Goal: Obtain resource: Obtain resource

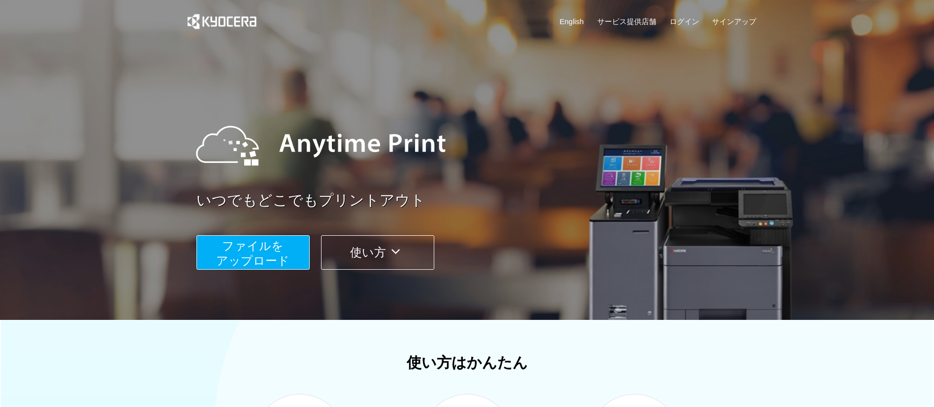
click at [285, 260] on span "ファイルを ​​アップロード" at bounding box center [252, 253] width 73 height 28
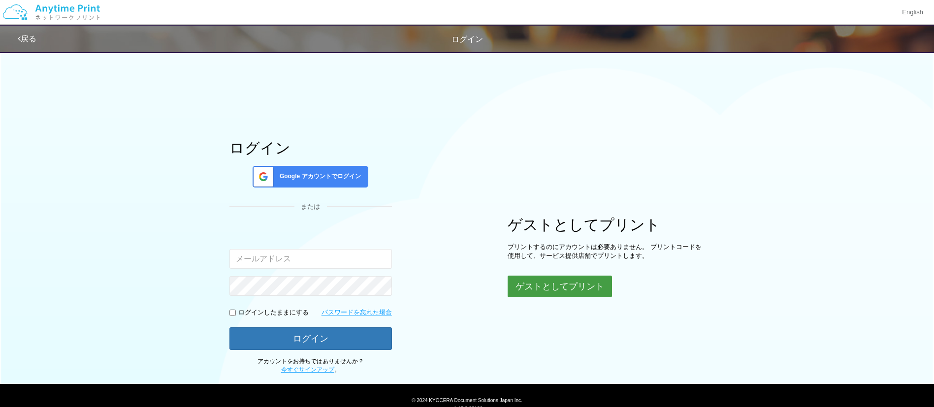
click at [526, 279] on button "ゲストとしてプリント" at bounding box center [559, 287] width 104 height 22
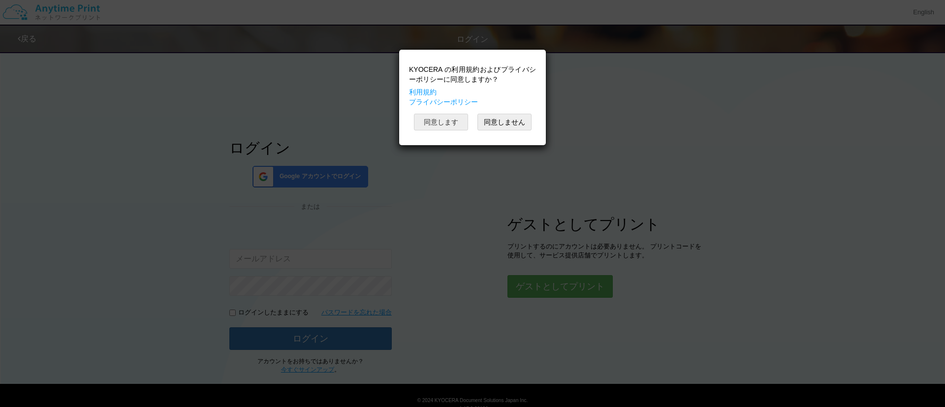
click at [457, 117] on button "同意します" at bounding box center [441, 122] width 54 height 17
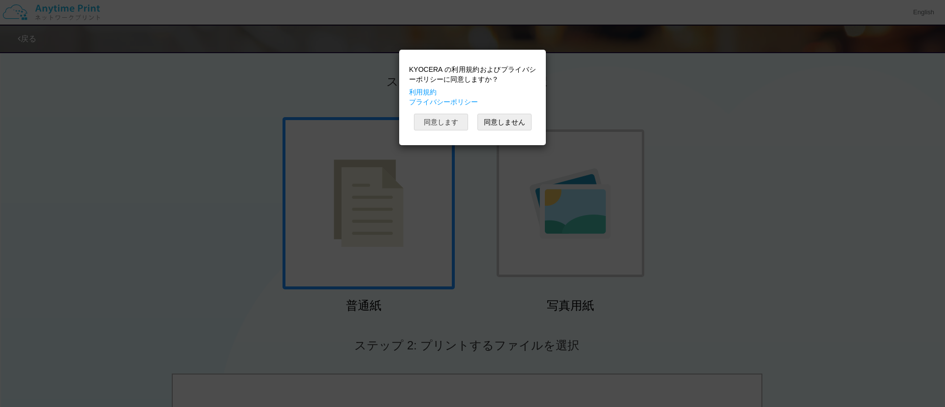
click at [457, 117] on button "同意します" at bounding box center [441, 122] width 54 height 17
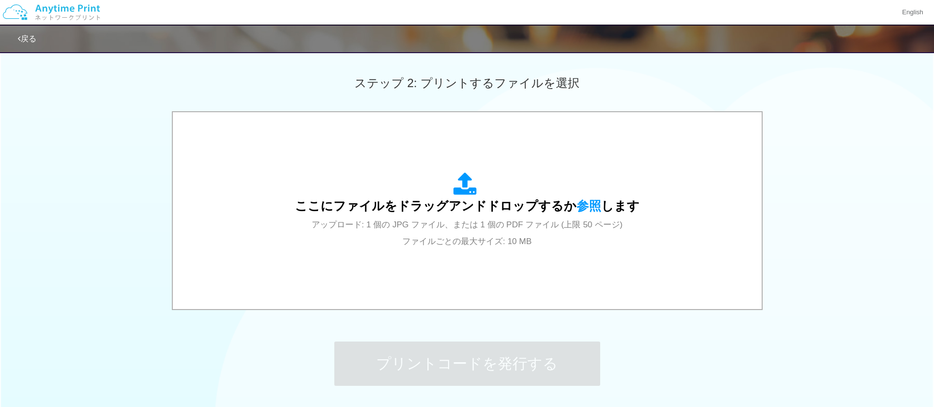
scroll to position [264, 0]
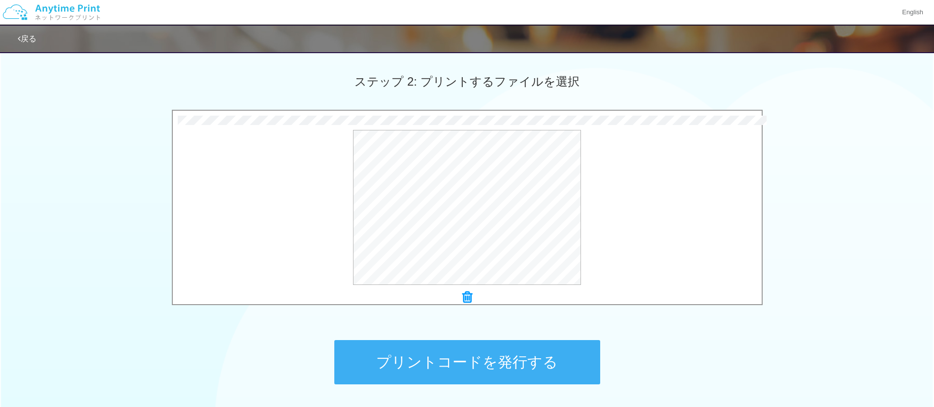
click at [419, 355] on button "プリントコードを発行する" at bounding box center [467, 362] width 266 height 44
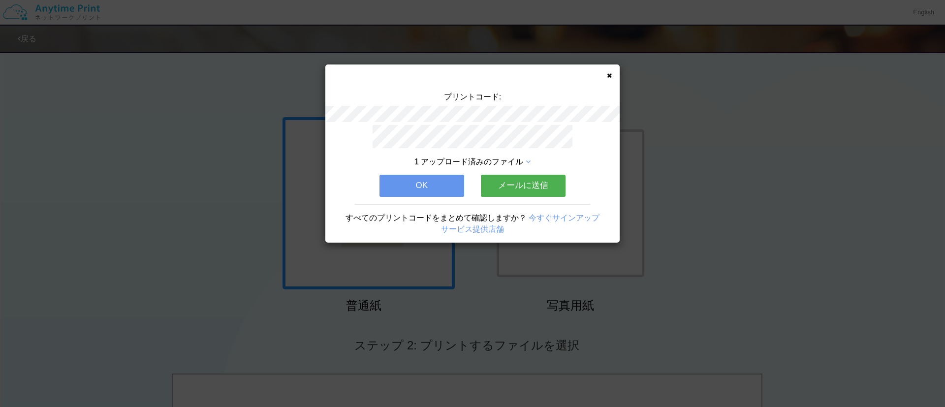
click at [500, 183] on button "メールに送信" at bounding box center [523, 186] width 85 height 22
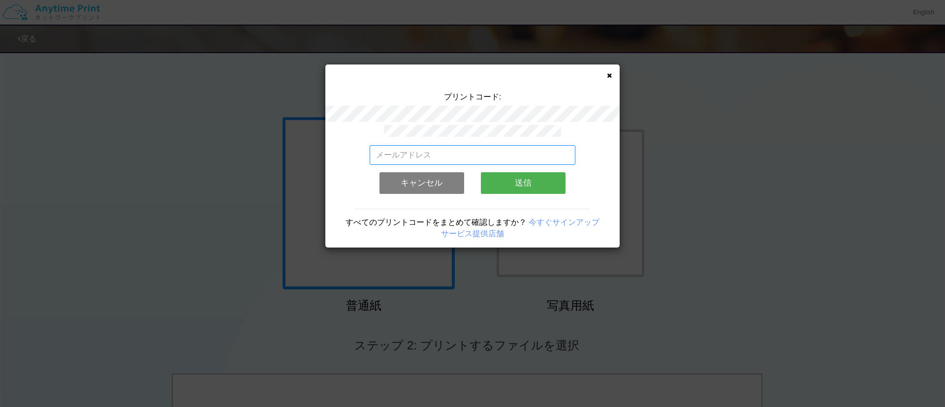
click at [449, 157] on input "email" at bounding box center [473, 155] width 206 height 20
type input "[EMAIL_ADDRESS][DOMAIN_NAME]"
click at [509, 177] on button "送信" at bounding box center [523, 183] width 85 height 22
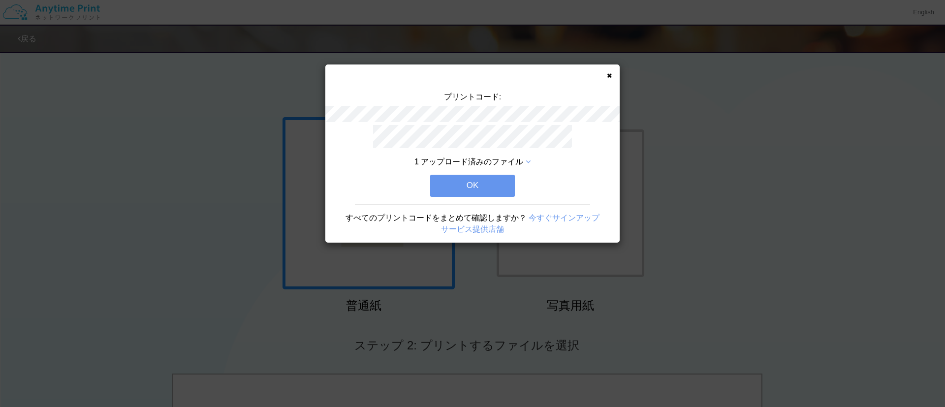
click at [494, 178] on button "OK" at bounding box center [472, 186] width 85 height 22
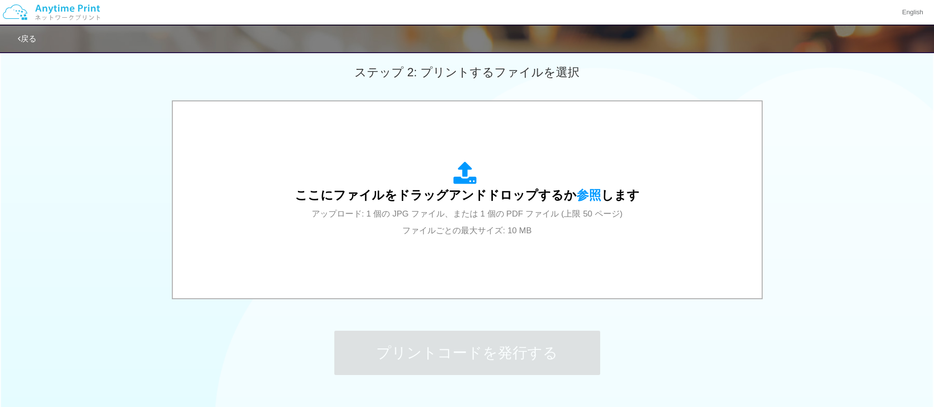
scroll to position [342, 0]
